Goal: Navigation & Orientation: Find specific page/section

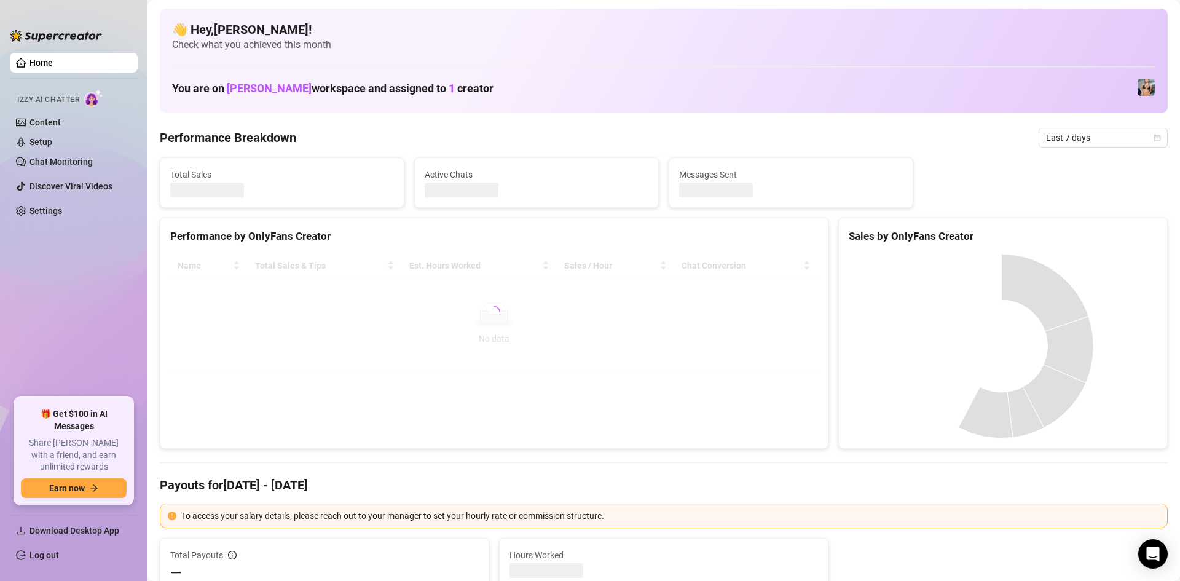
drag, startPoint x: 1020, startPoint y: 150, endPoint x: 995, endPoint y: 181, distance: 39.8
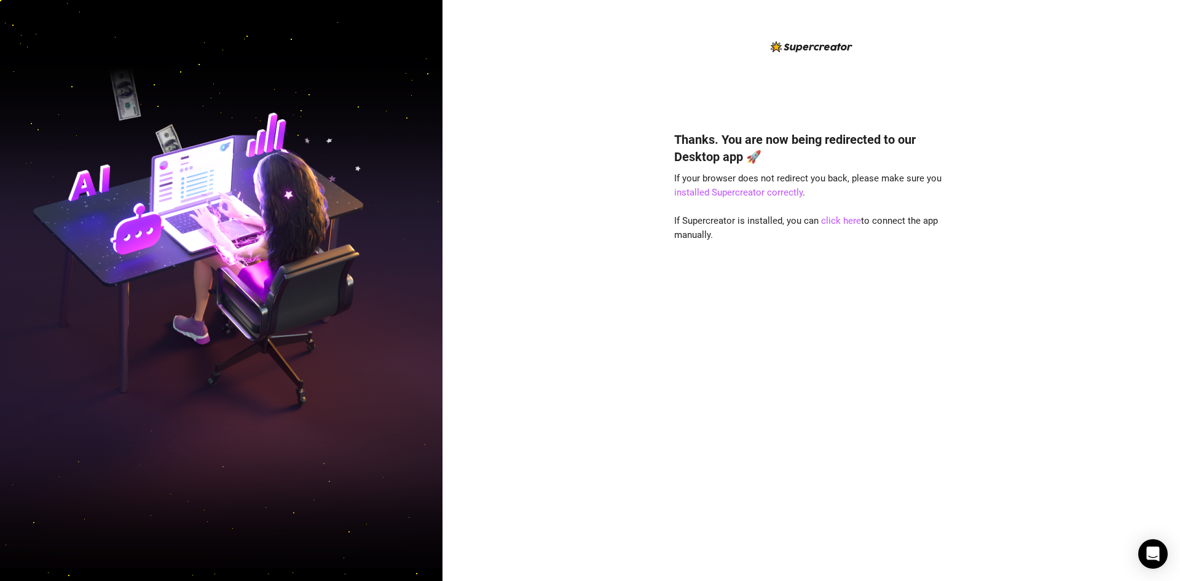
click at [1136, 553] on div "Thanks. You are now being redirected to our Desktop app 🚀 If your browser does …" at bounding box center [812, 290] width 738 height 581
